Goal: Task Accomplishment & Management: Use online tool/utility

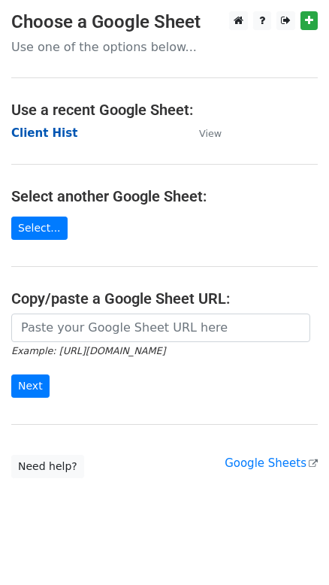
click at [57, 135] on strong "Client Hist" at bounding box center [44, 133] width 66 height 14
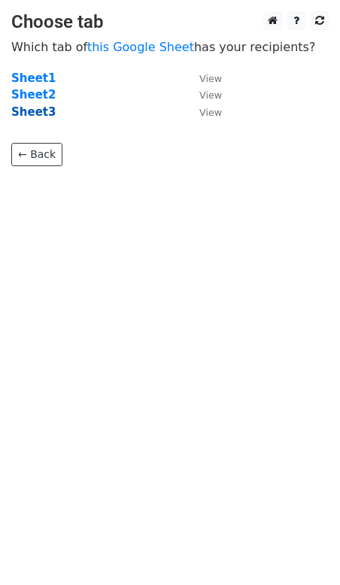
click at [25, 109] on strong "Sheet3" at bounding box center [33, 112] width 44 height 14
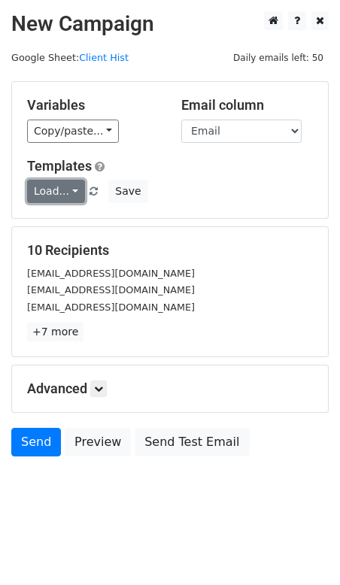
click at [54, 190] on link "Load..." at bounding box center [56, 191] width 58 height 23
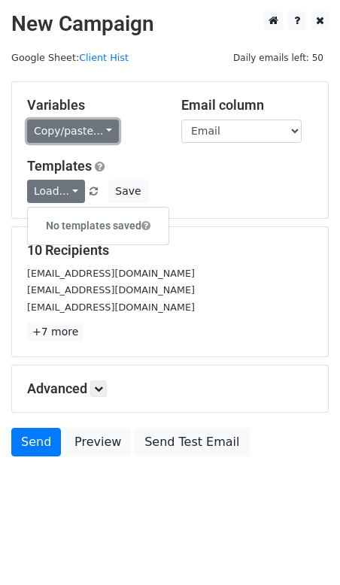
click at [67, 135] on link "Copy/paste..." at bounding box center [73, 131] width 92 height 23
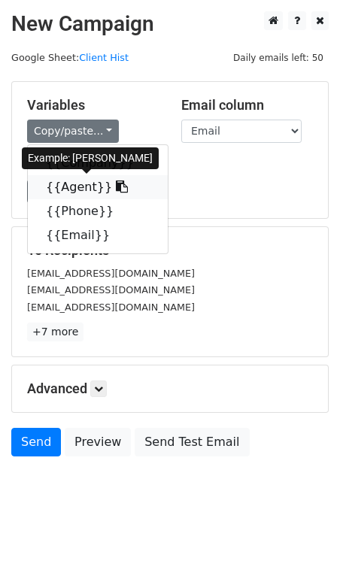
click at [59, 184] on link "{{Agent}}" at bounding box center [98, 187] width 140 height 24
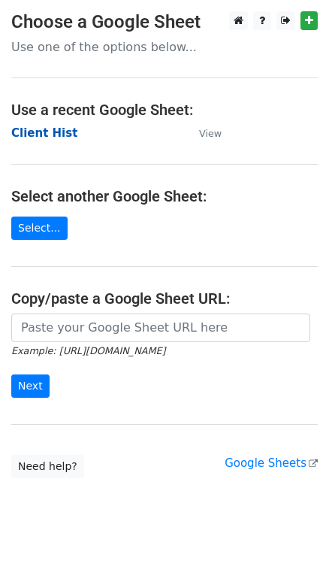
click at [44, 131] on strong "Client Hist" at bounding box center [44, 133] width 66 height 14
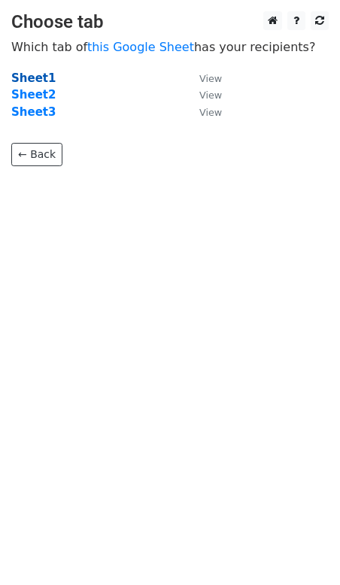
click at [28, 81] on strong "Sheet1" at bounding box center [33, 78] width 44 height 14
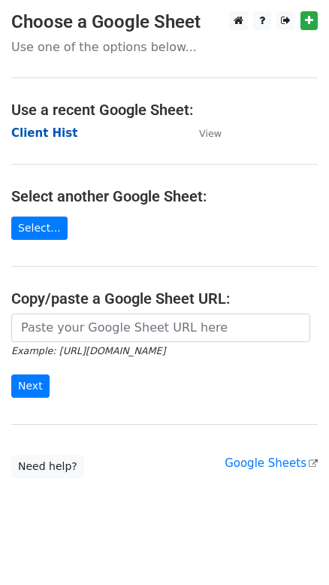
click at [40, 134] on strong "Client Hist" at bounding box center [44, 133] width 66 height 14
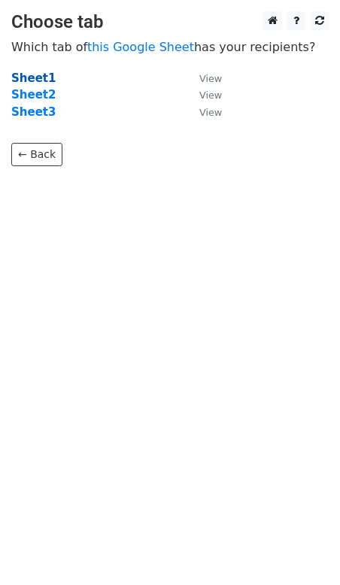
click at [38, 74] on strong "Sheet1" at bounding box center [33, 78] width 44 height 14
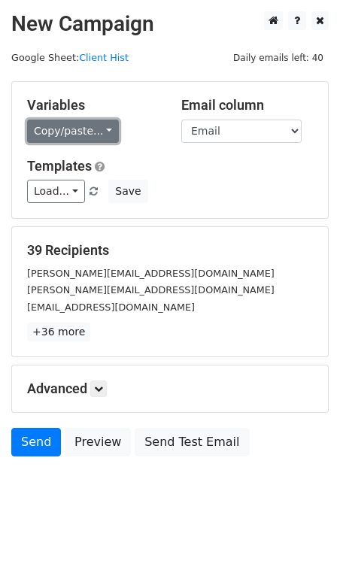
click at [90, 133] on link "Copy/paste..." at bounding box center [73, 131] width 92 height 23
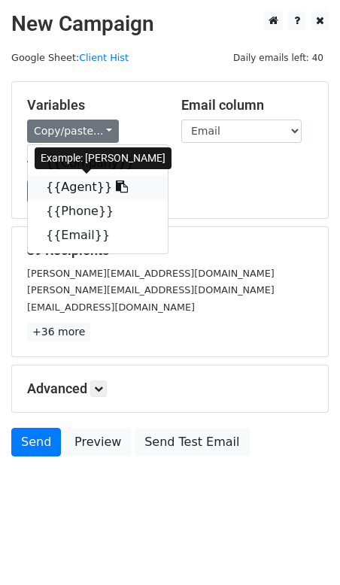
click at [57, 188] on link "{{Agent}}" at bounding box center [98, 187] width 140 height 24
